Goal: Task Accomplishment & Management: Use online tool/utility

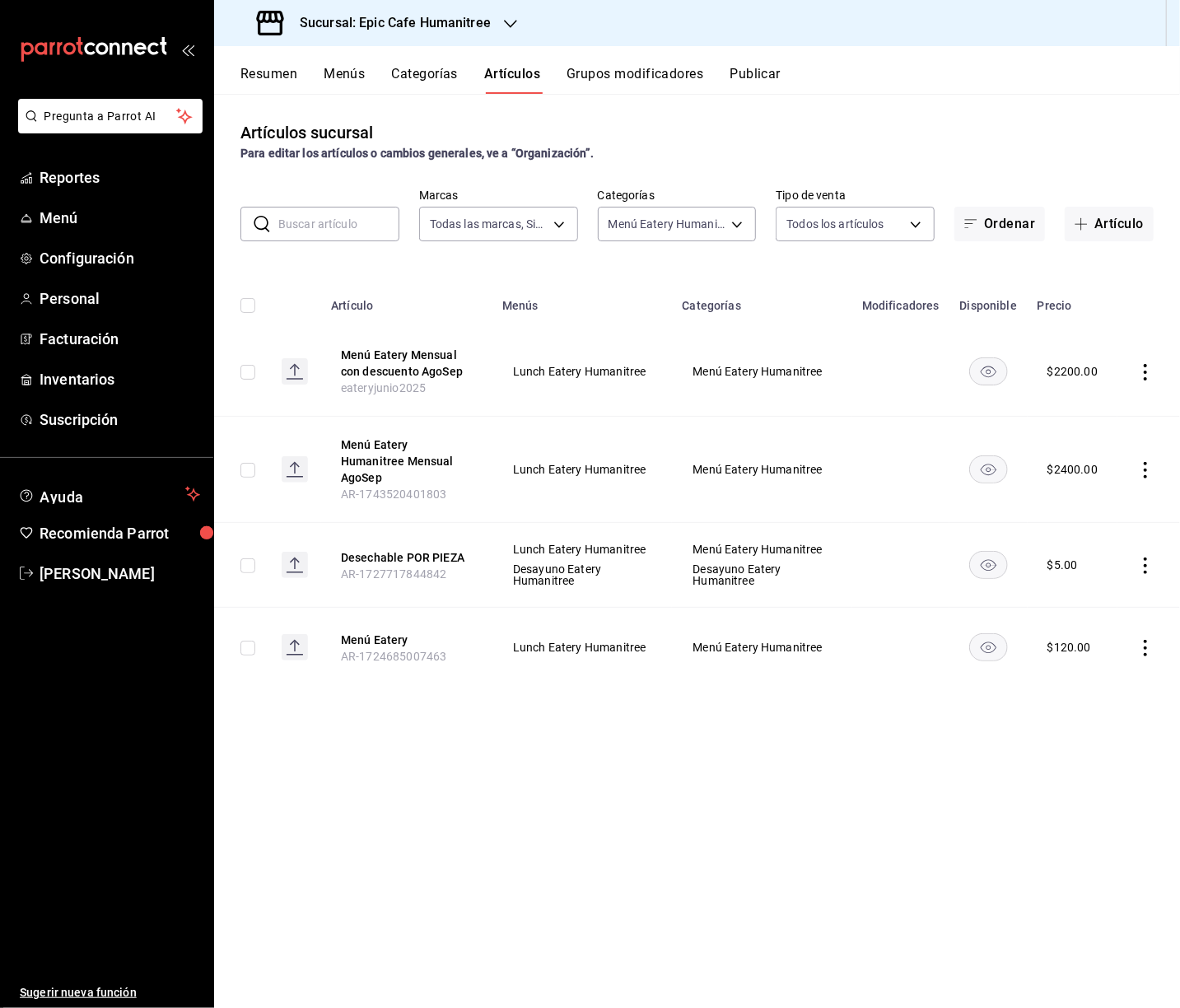
click at [643, 64] on div "Resumen Menús Categorías Artículos Grupos modificadores Publicar" at bounding box center [697, 70] width 966 height 47
click at [650, 68] on button "Grupos modificadores" at bounding box center [635, 79] width 137 height 28
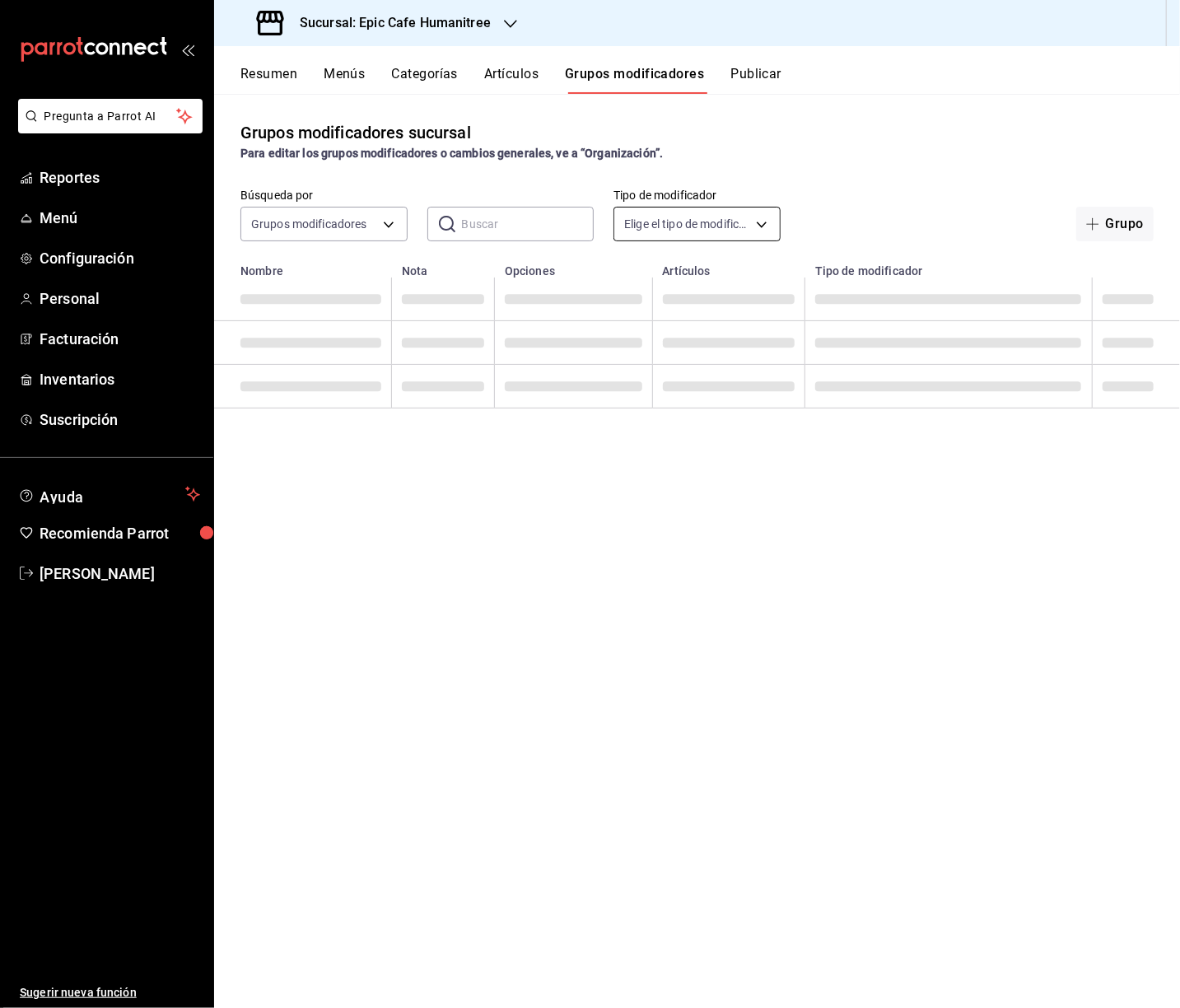
click at [512, 226] on input "text" at bounding box center [527, 224] width 132 height 33
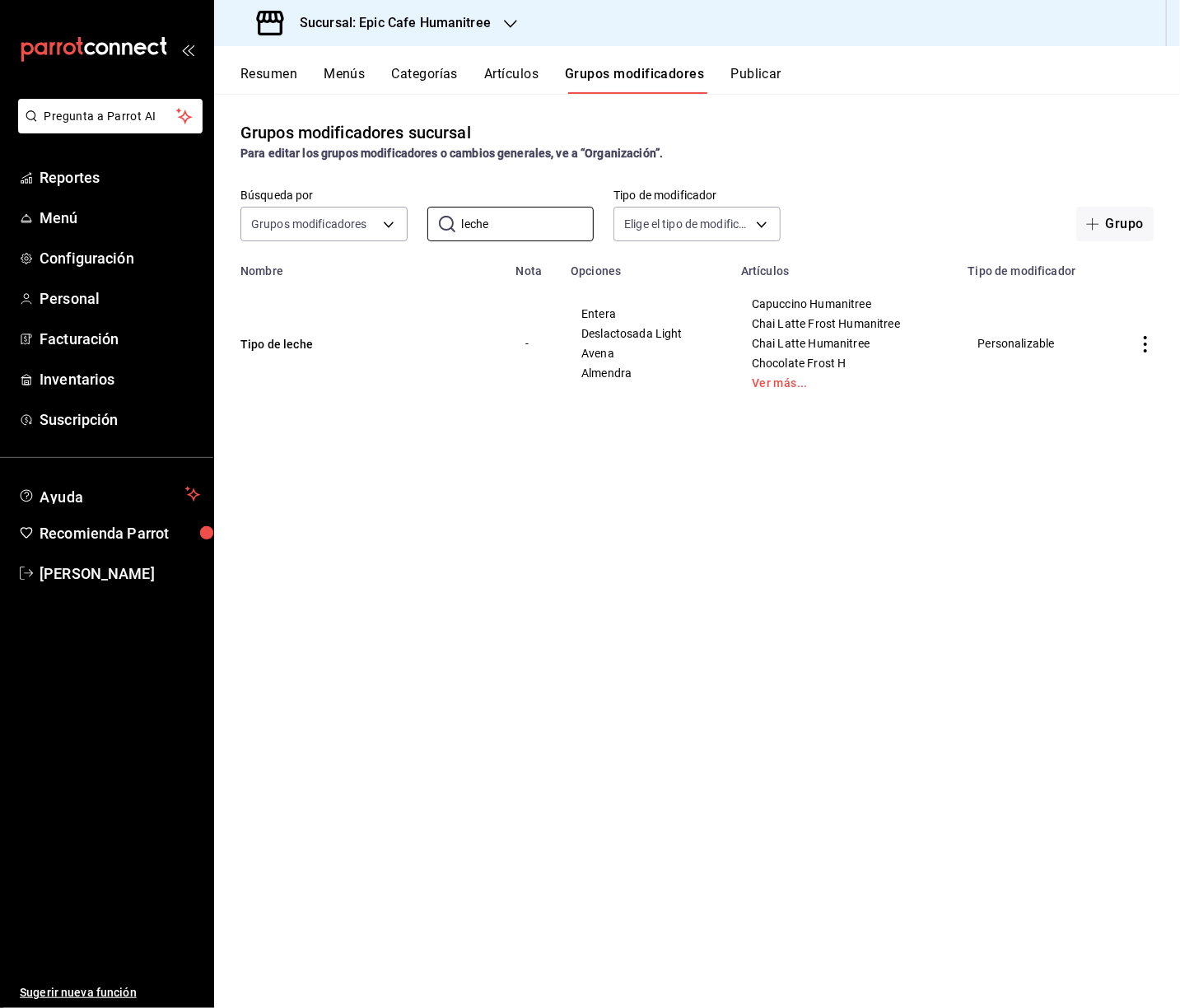
type input "leche"
click at [1145, 343] on icon "actions" at bounding box center [1145, 344] width 4 height 16
click at [1054, 382] on icon at bounding box center [1055, 382] width 20 height 20
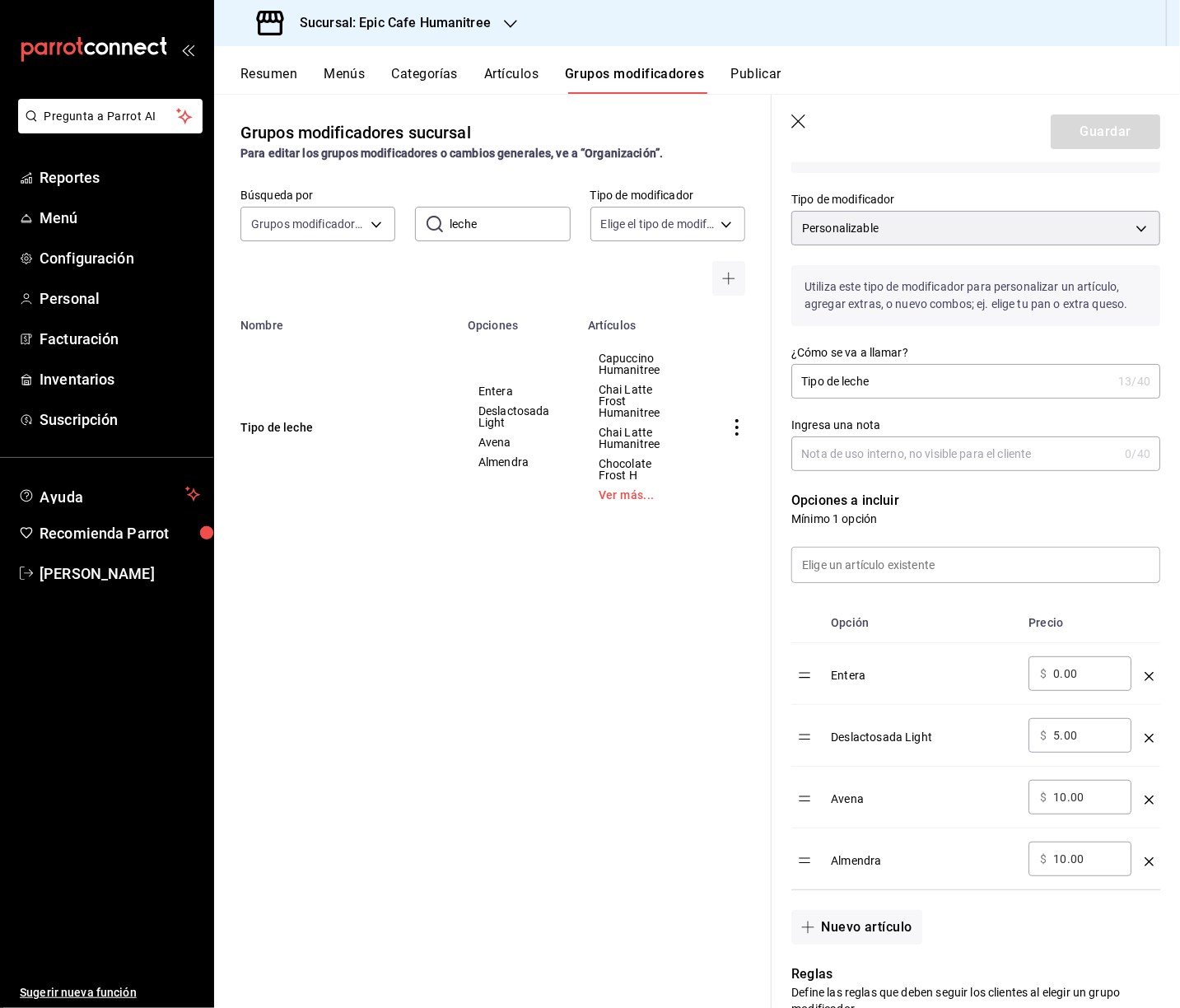
scroll to position [126, 0]
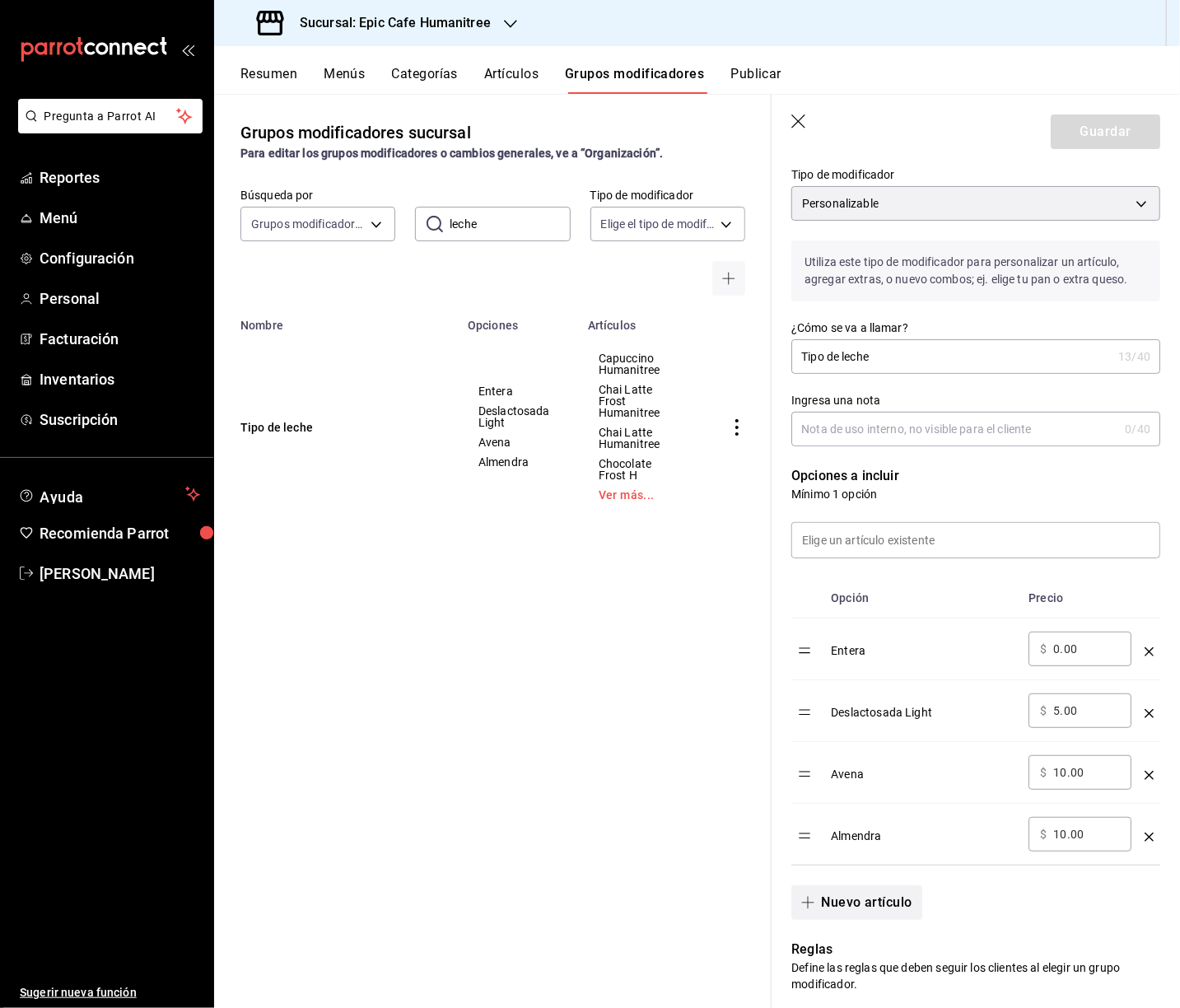
click at [880, 895] on button "Nuevo artículo" at bounding box center [856, 903] width 130 height 35
drag, startPoint x: 885, startPoint y: 894, endPoint x: 937, endPoint y: 896, distance: 52.0
click at [885, 894] on input "optionsTable" at bounding box center [923, 896] width 161 height 16
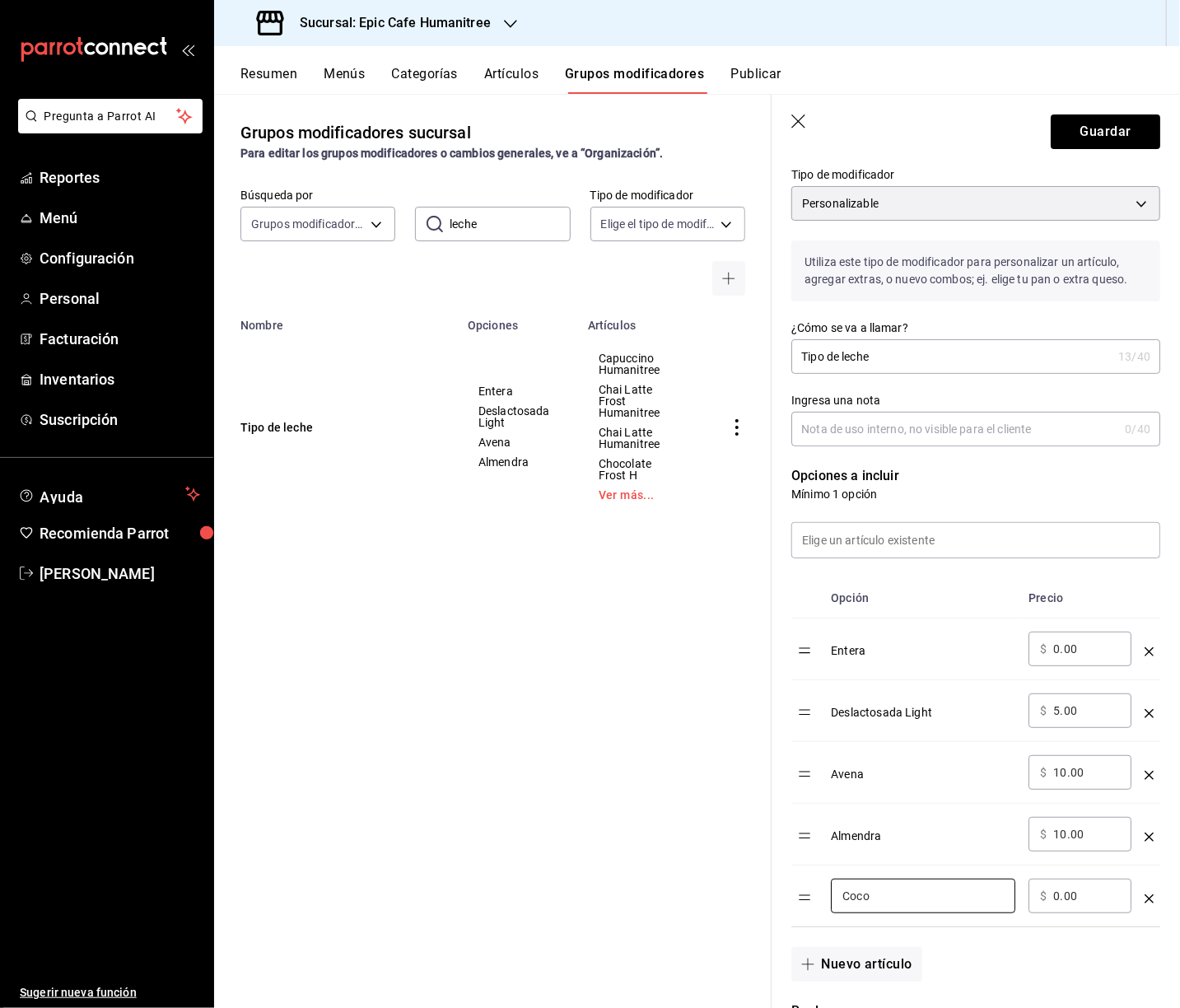
type input "Coco"
click at [1050, 886] on div "​ $ 0.00 ​" at bounding box center [1080, 896] width 103 height 35
drag, startPoint x: 1057, startPoint y: 892, endPoint x: 1083, endPoint y: 892, distance: 26.0
click at [1057, 892] on input "0.00" at bounding box center [1086, 896] width 67 height 16
type input "10.00"
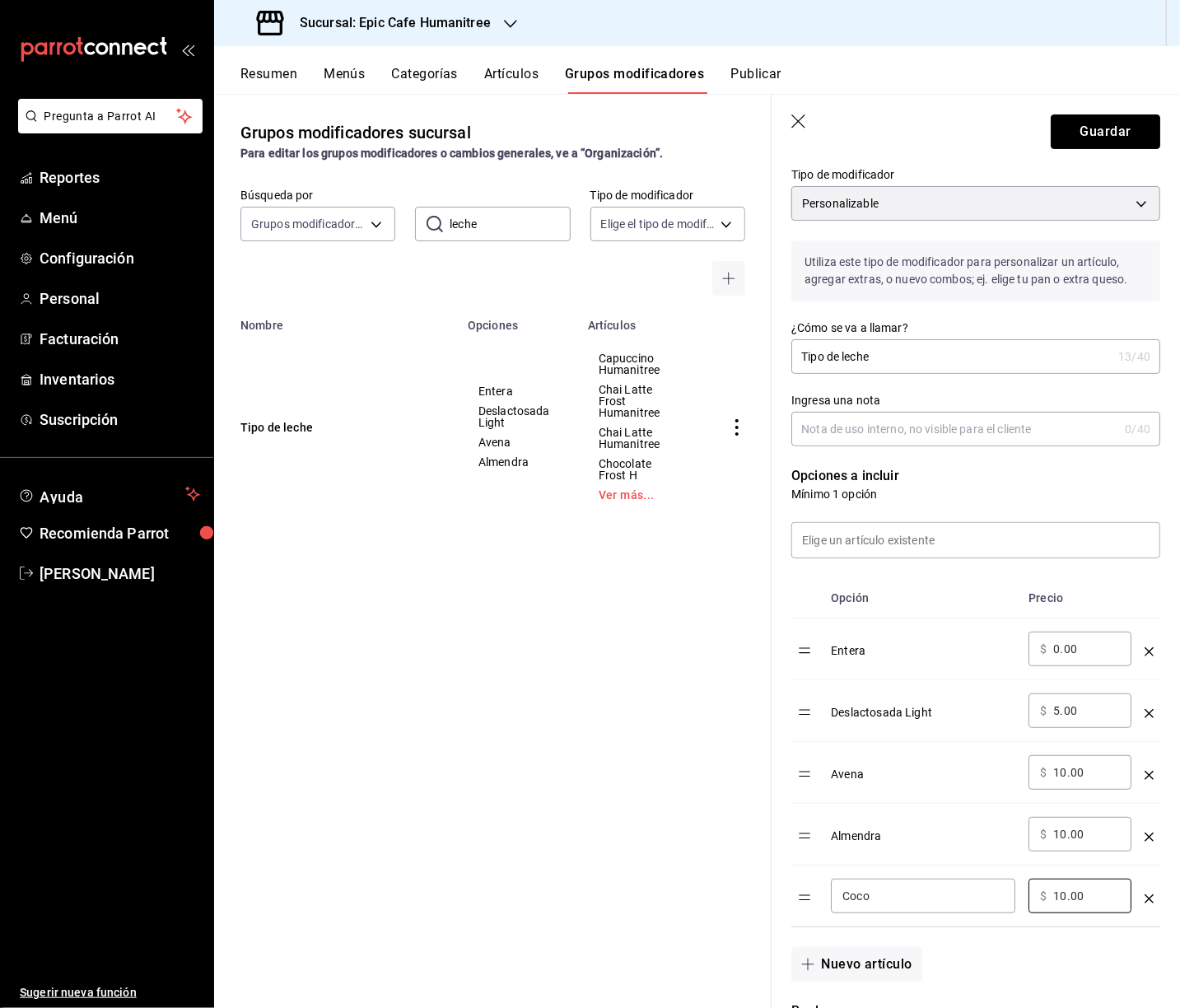
click at [1082, 143] on button "Guardar" at bounding box center [1105, 131] width 109 height 35
